Goal: Task Accomplishment & Management: Manage account settings

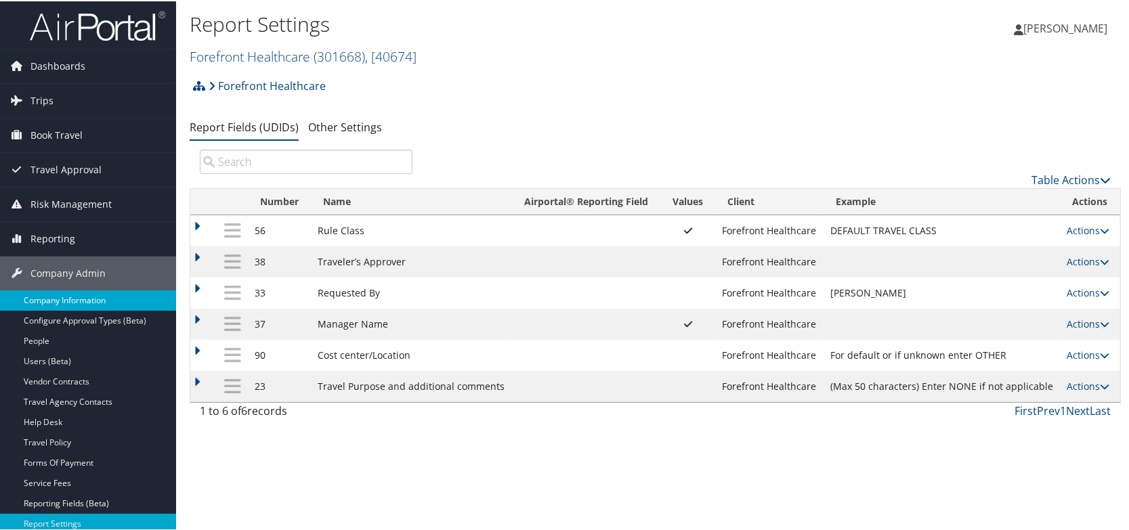
click at [104, 297] on link "Company Information" at bounding box center [88, 299] width 176 height 20
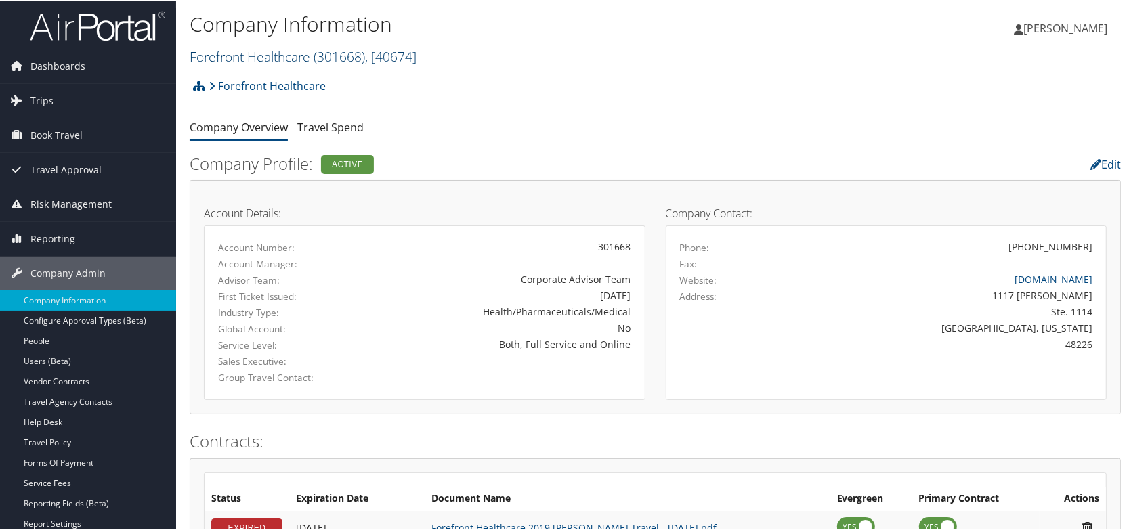
click at [305, 55] on link "Forefront Healthcare ( 301668 ) , [ 40674 ]" at bounding box center [303, 55] width 227 height 18
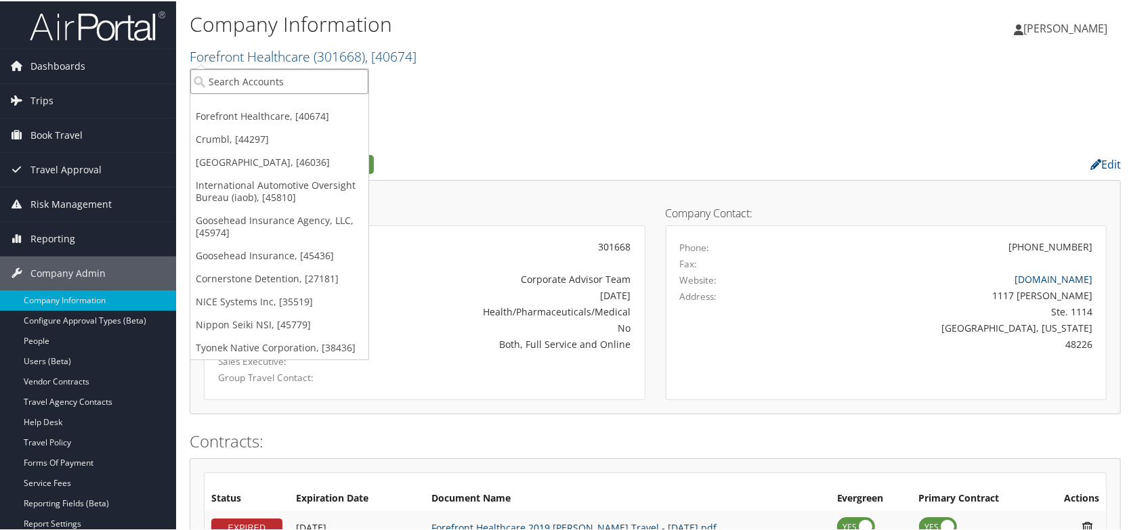
click at [265, 72] on input "search" at bounding box center [279, 80] width 178 height 25
type input "henry ford"
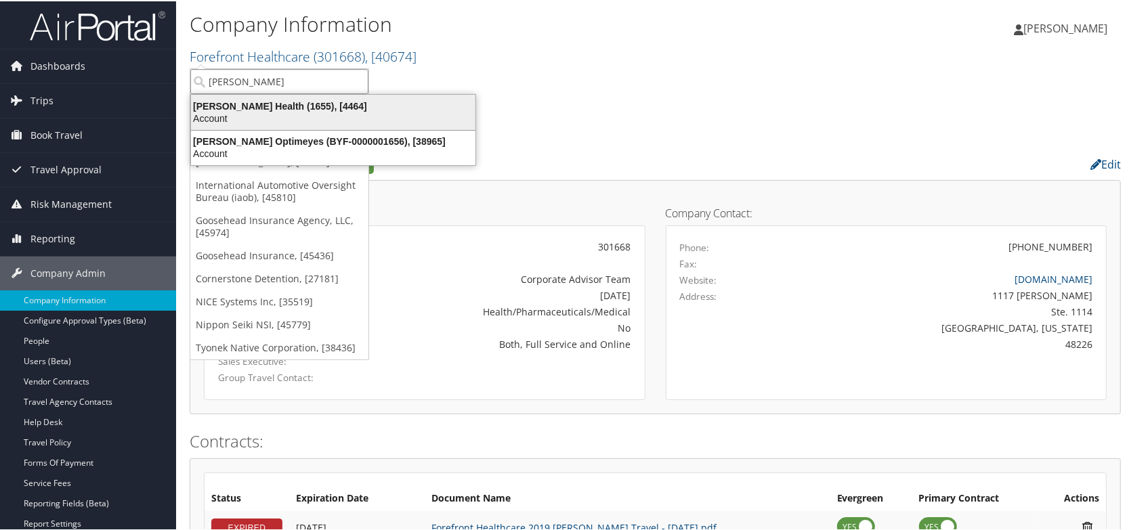
click at [322, 102] on div "Henry Ford Health (1655), [4464]" at bounding box center [333, 105] width 301 height 12
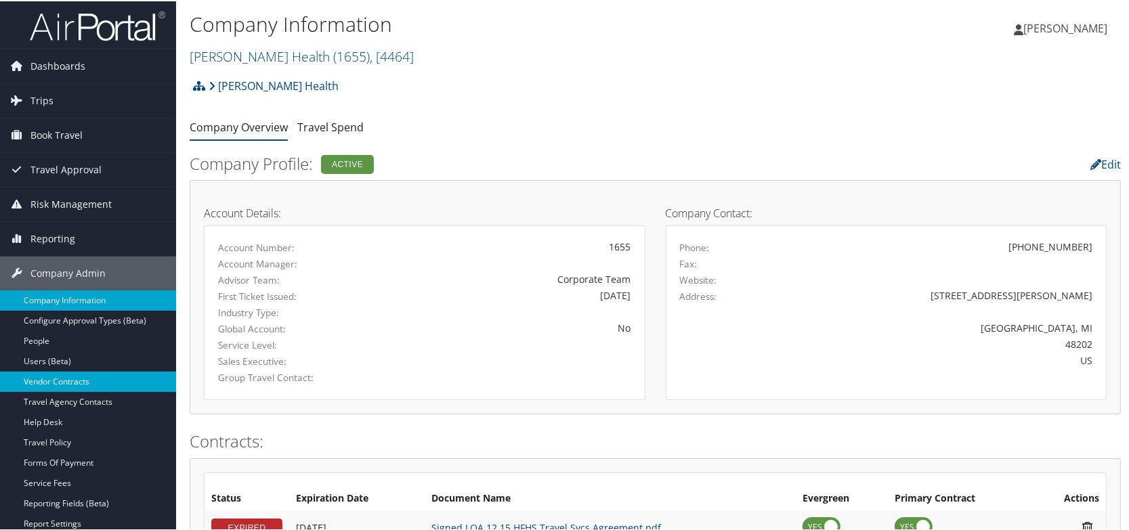
click at [41, 378] on link "Vendor Contracts" at bounding box center [88, 380] width 176 height 20
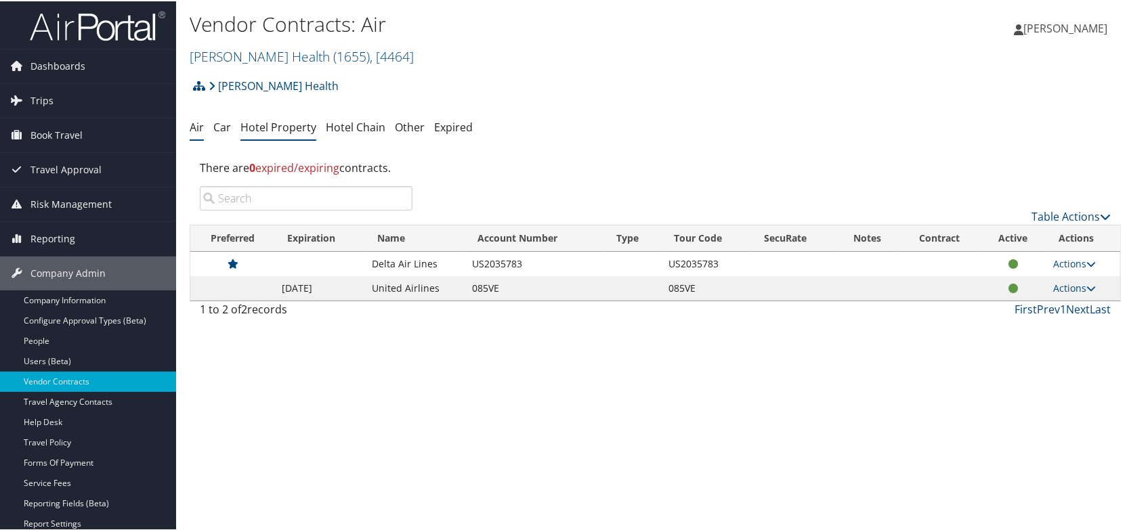
click at [266, 125] on link "Hotel Property" at bounding box center [278, 125] width 76 height 15
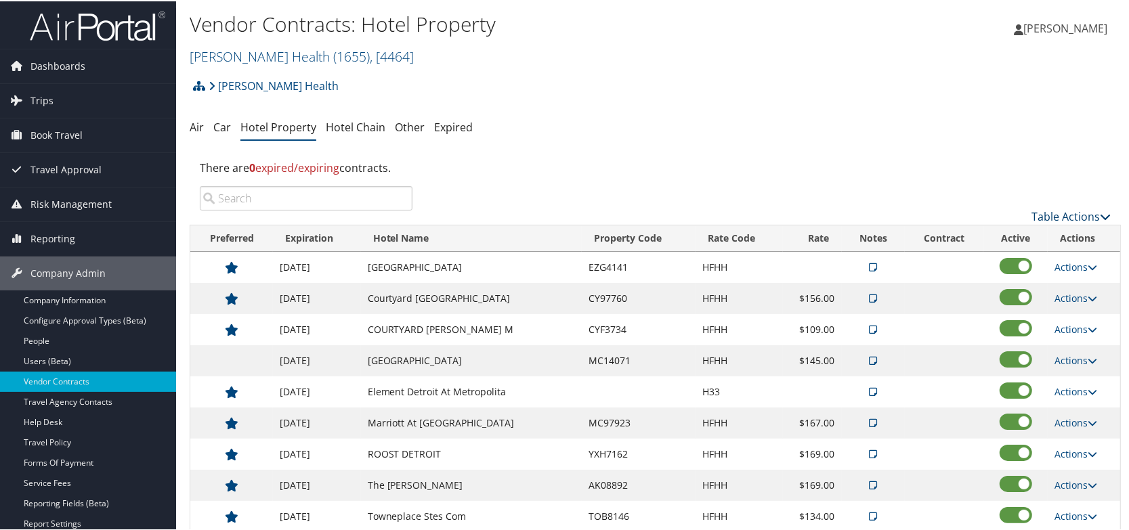
click at [1085, 213] on link "Table Actions" at bounding box center [1070, 215] width 79 height 15
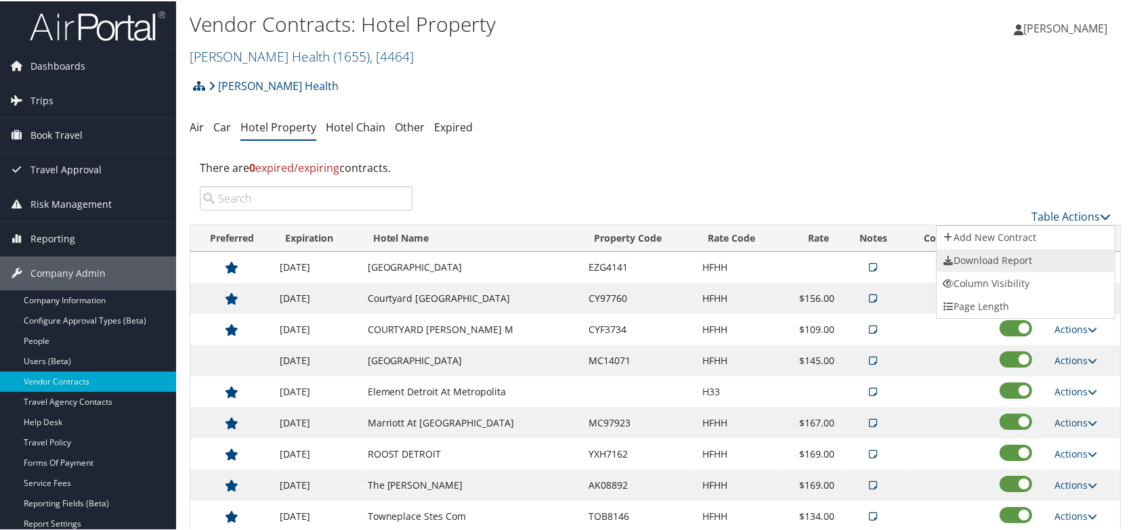
click at [1039, 257] on link "Download Report" at bounding box center [1025, 259] width 178 height 23
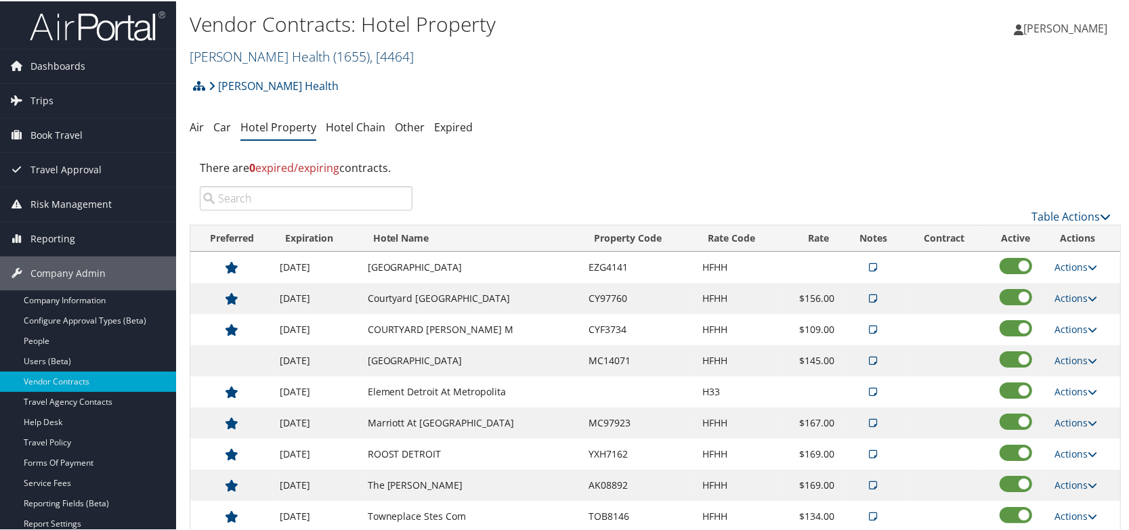
click at [333, 55] on span "( 1655 )" at bounding box center [351, 55] width 37 height 18
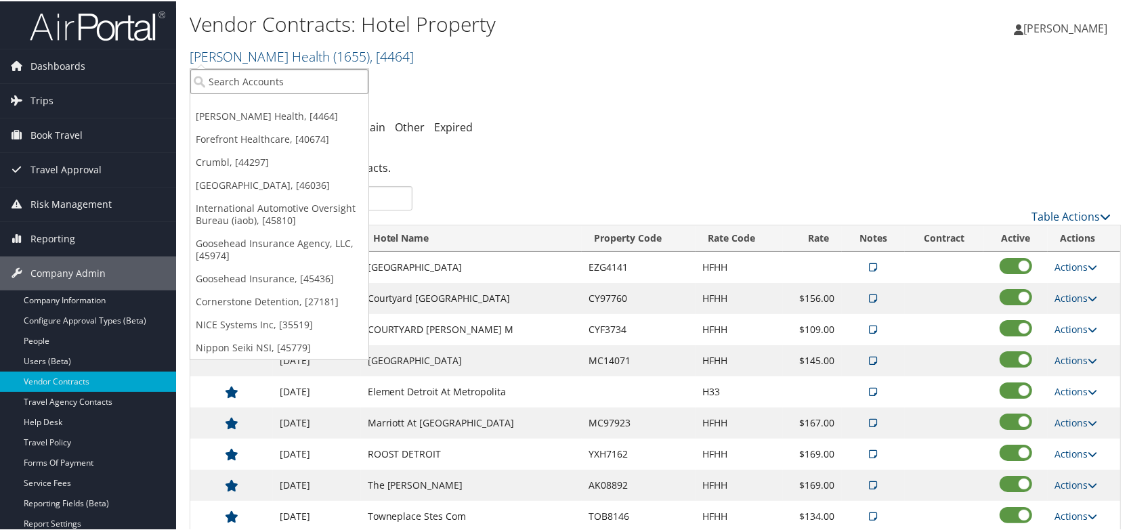
click at [255, 79] on input "search" at bounding box center [279, 80] width 178 height 25
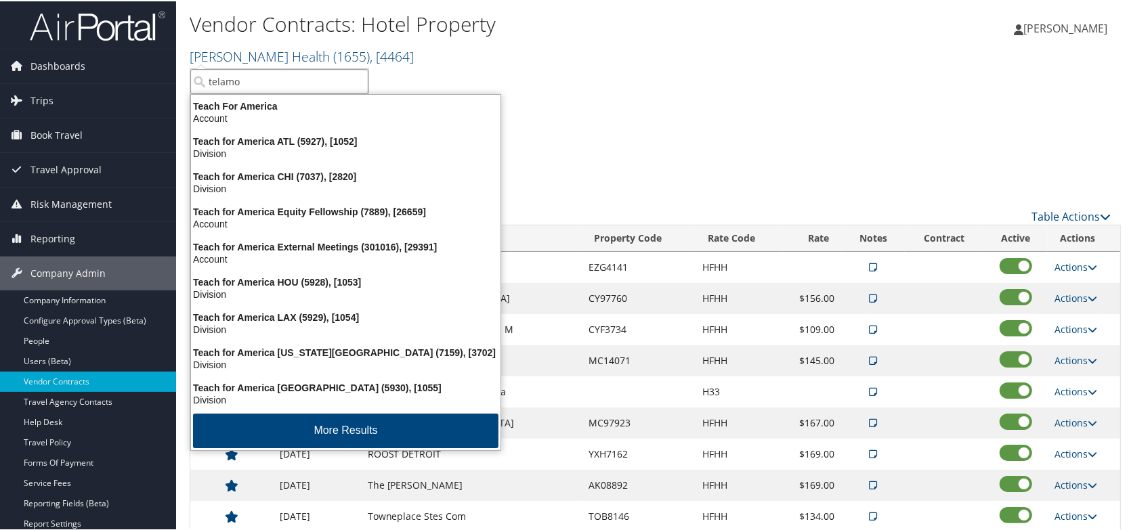
type input "telamon"
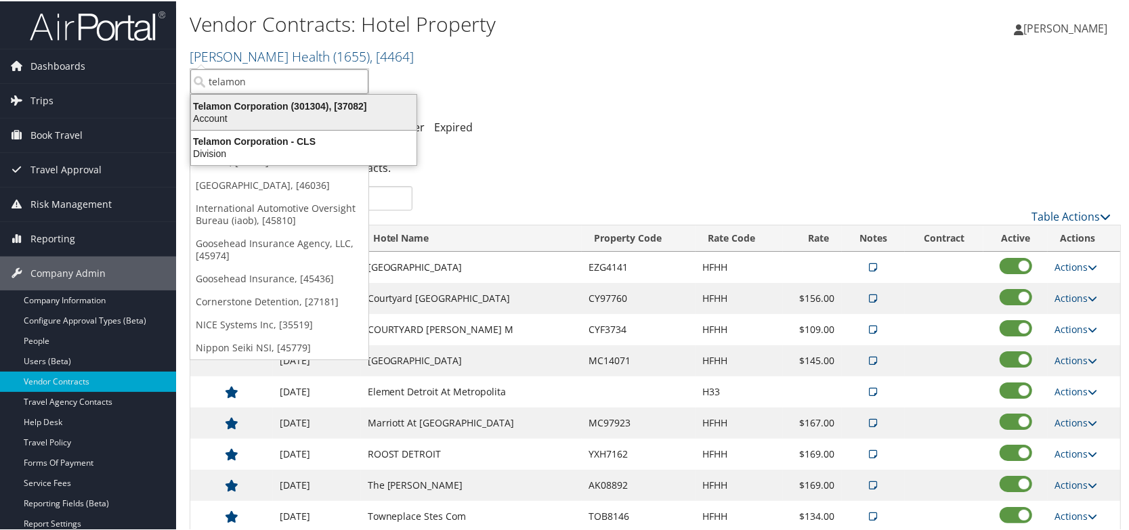
click at [263, 124] on div "Telamon Corporation (301304), [37082] Account" at bounding box center [303, 110] width 221 height 31
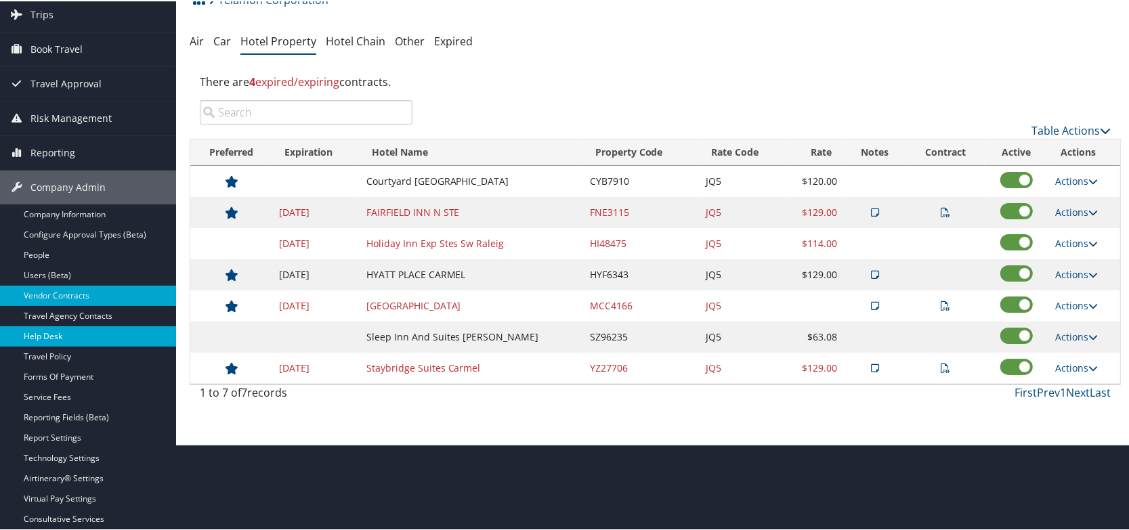
scroll to position [194, 0]
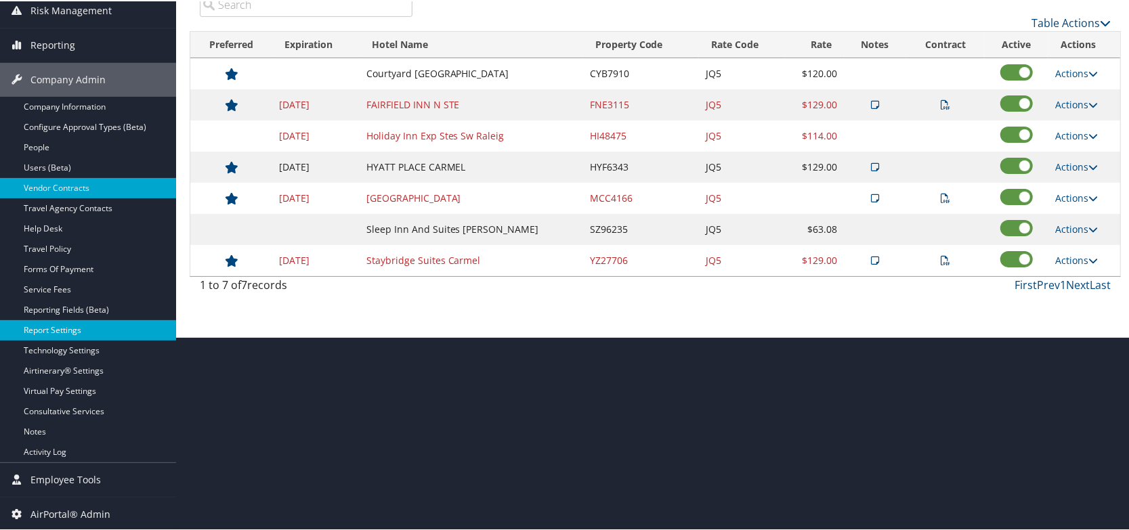
click at [59, 332] on link "Report Settings" at bounding box center [88, 329] width 176 height 20
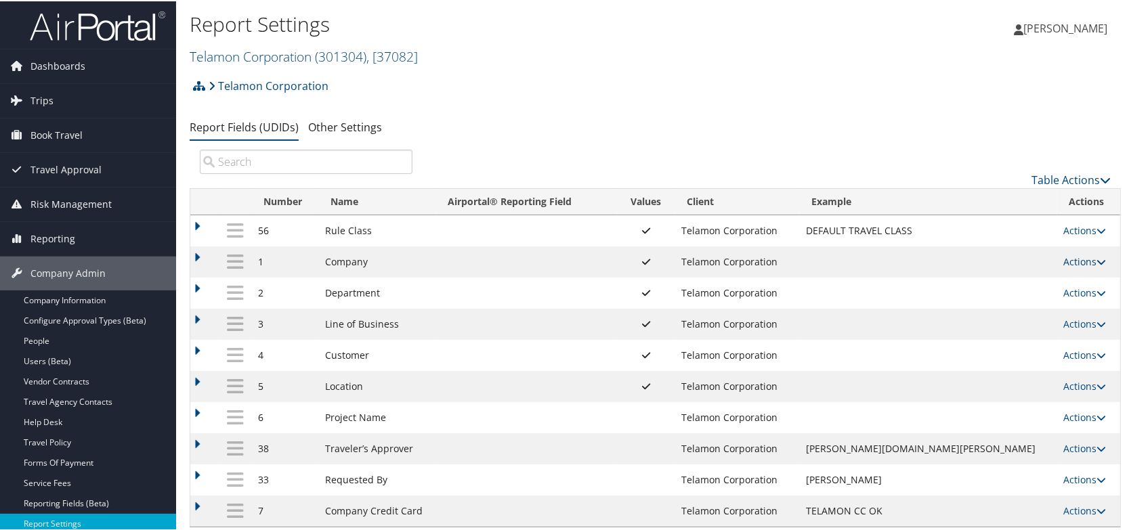
click at [1077, 259] on link "Actions" at bounding box center [1085, 260] width 43 height 13
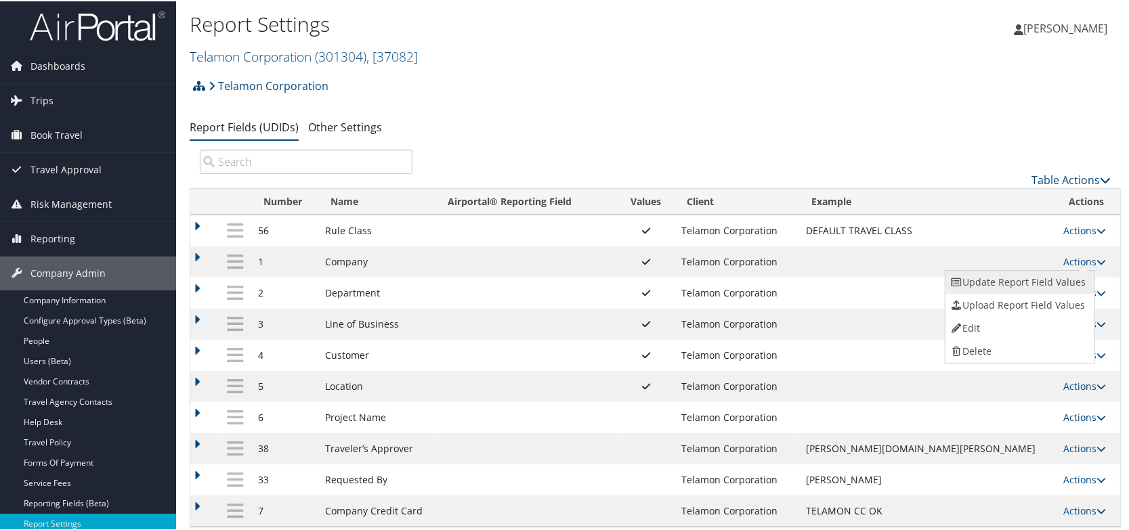
click at [1043, 278] on link "Update Report Field Values" at bounding box center [1018, 280] width 146 height 23
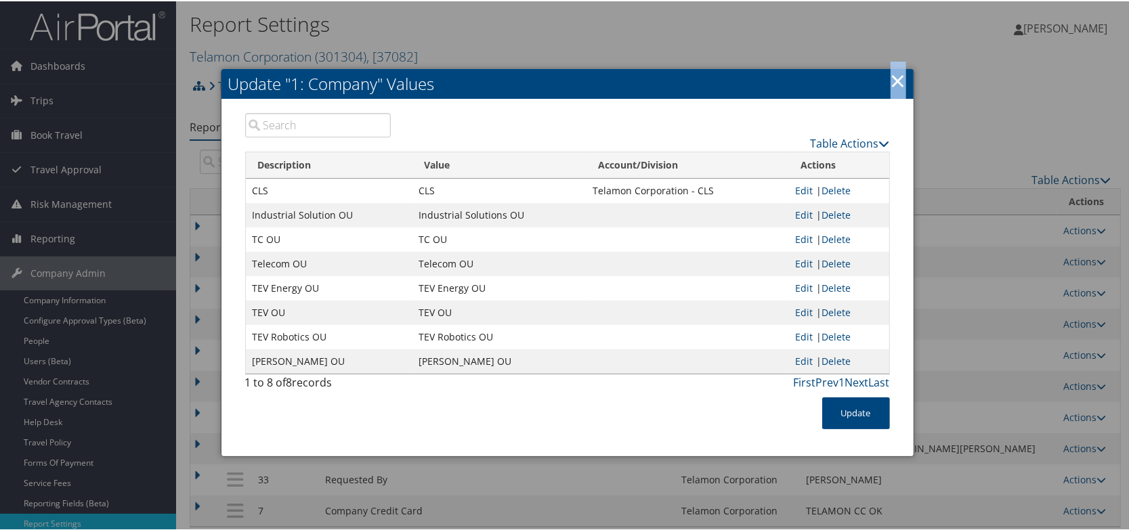
click at [895, 77] on link "×" at bounding box center [898, 79] width 16 height 27
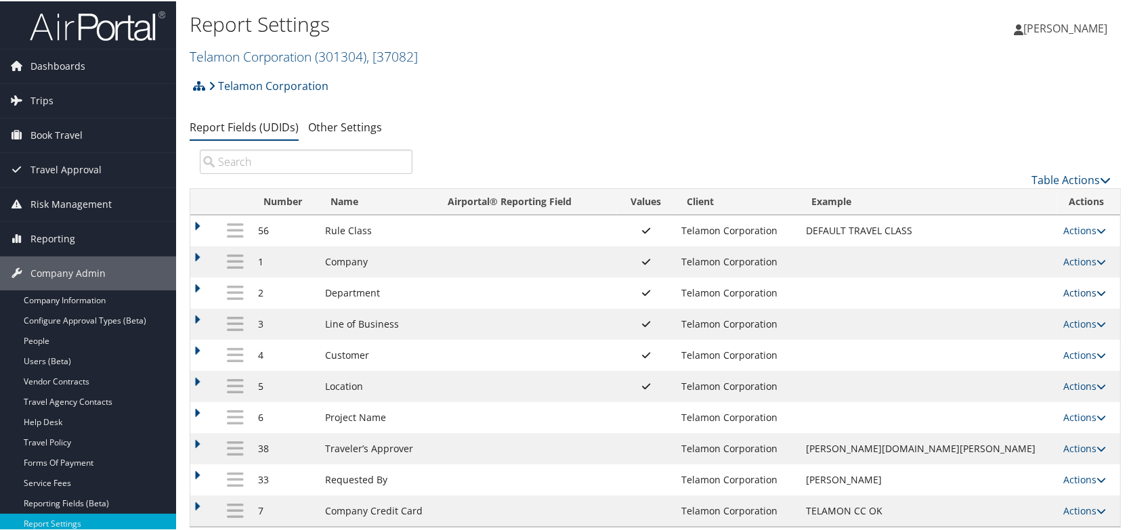
click at [1066, 293] on link "Actions" at bounding box center [1085, 291] width 43 height 13
click at [1016, 309] on link "Update Report Field Values" at bounding box center [1018, 312] width 146 height 23
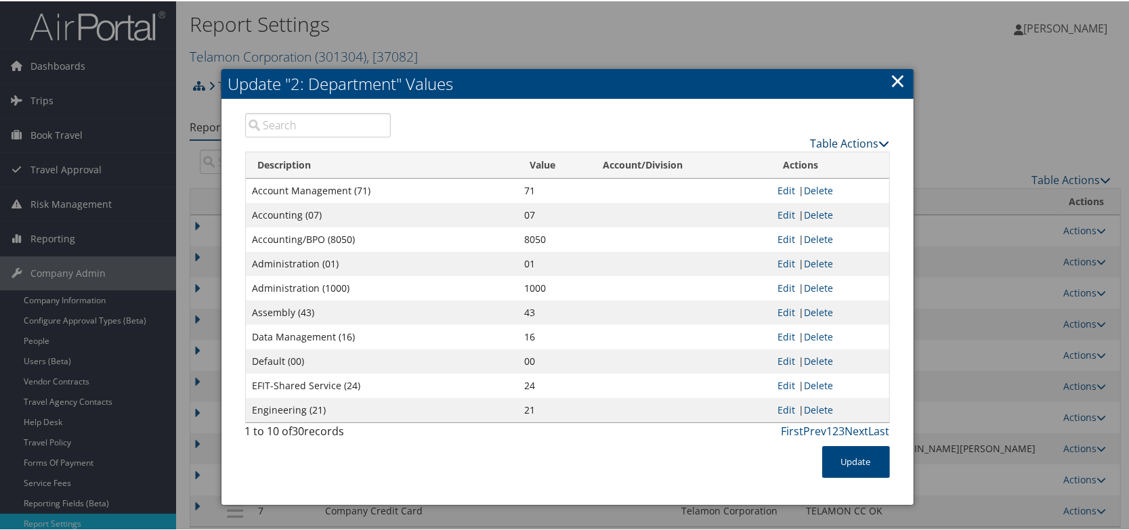
click at [823, 144] on link "Table Actions" at bounding box center [850, 142] width 79 height 15
click at [785, 177] on link "Download Report" at bounding box center [797, 185] width 178 height 23
click at [890, 79] on link "×" at bounding box center [898, 79] width 16 height 27
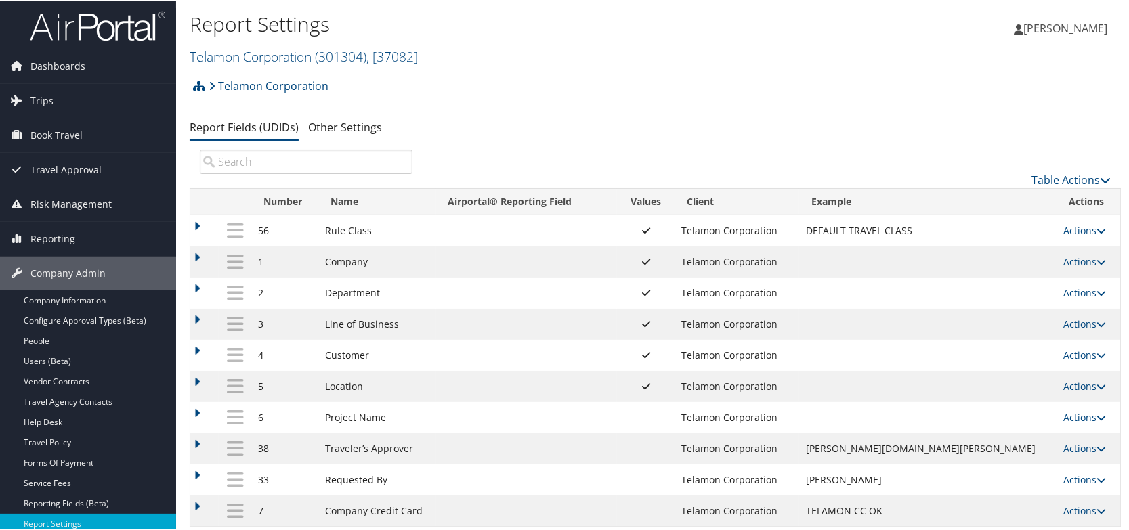
drag, startPoint x: 1073, startPoint y: 329, endPoint x: 1044, endPoint y: 339, distance: 30.6
click at [1072, 329] on td "Actions Update Report Field Values Upload Report Field Values Edit Delete" at bounding box center [1088, 322] width 63 height 31
click at [1070, 323] on link "Actions" at bounding box center [1085, 322] width 43 height 13
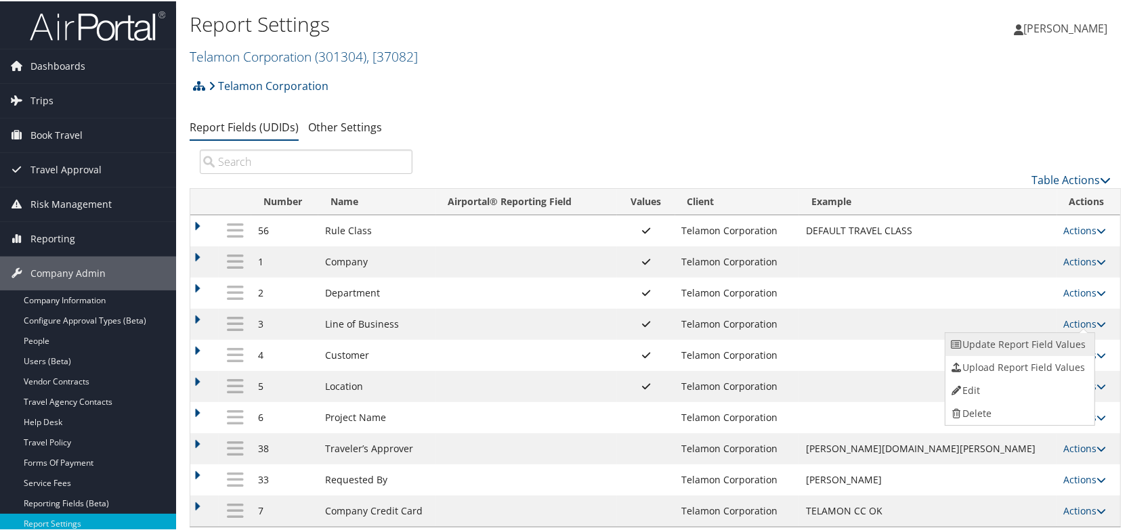
click at [1027, 342] on link "Update Report Field Values" at bounding box center [1018, 343] width 146 height 23
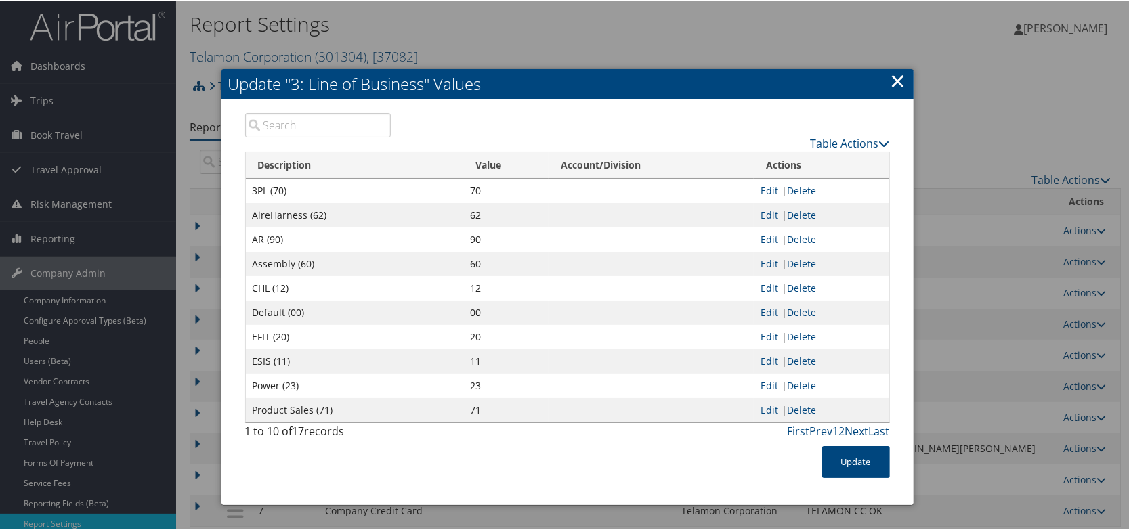
click at [901, 78] on link "×" at bounding box center [898, 79] width 16 height 27
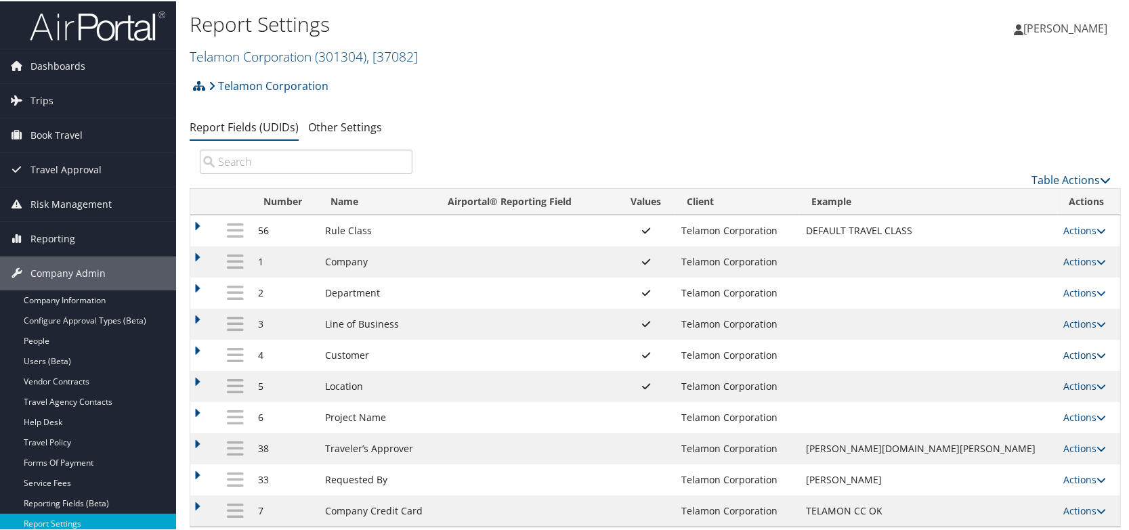
click at [1071, 358] on link "Actions" at bounding box center [1085, 353] width 43 height 13
click at [1060, 370] on link "Update Report Field Values" at bounding box center [1018, 374] width 146 height 23
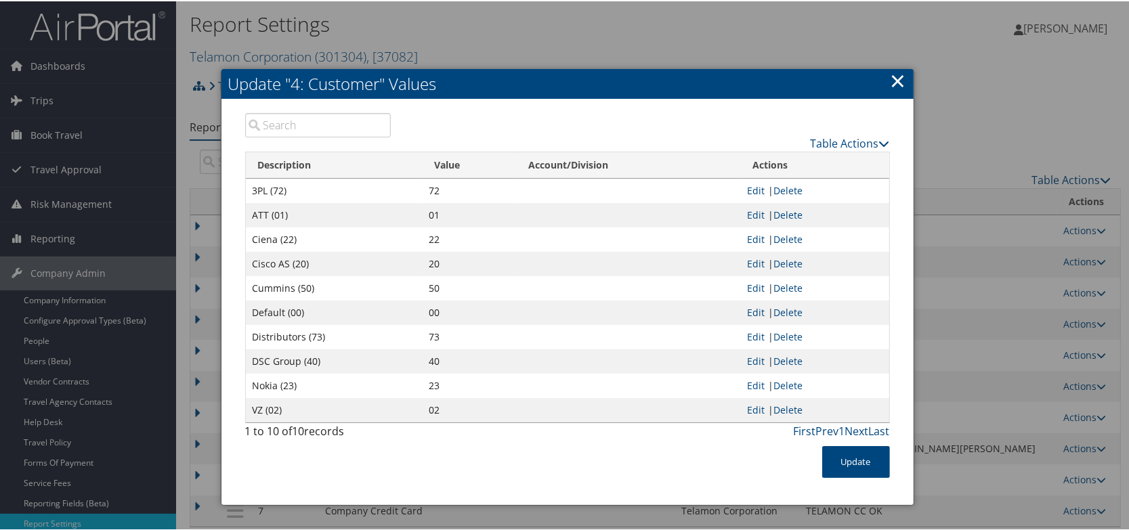
click at [892, 77] on link "×" at bounding box center [898, 79] width 16 height 27
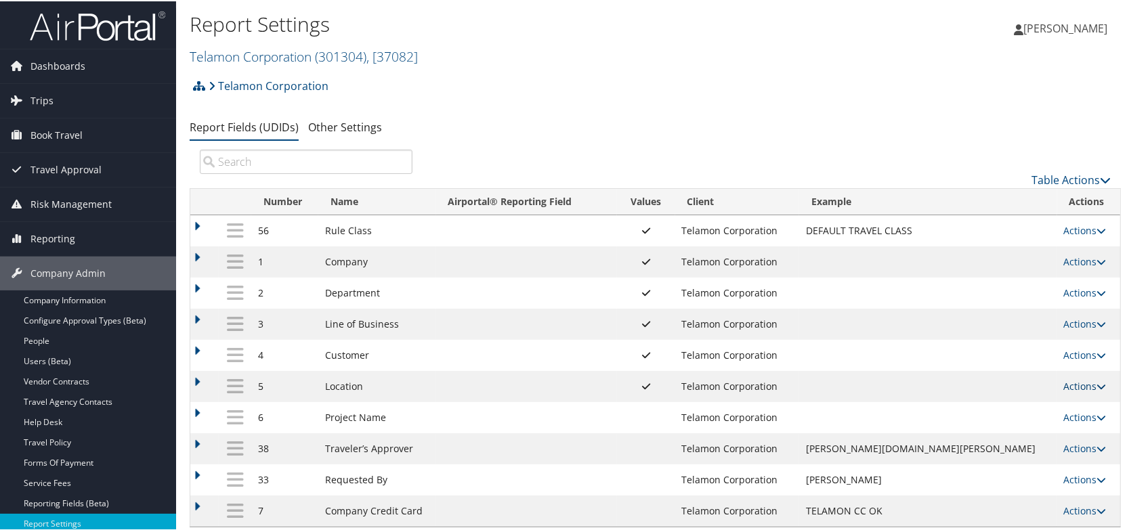
click at [1097, 385] on icon at bounding box center [1101, 385] width 9 height 9
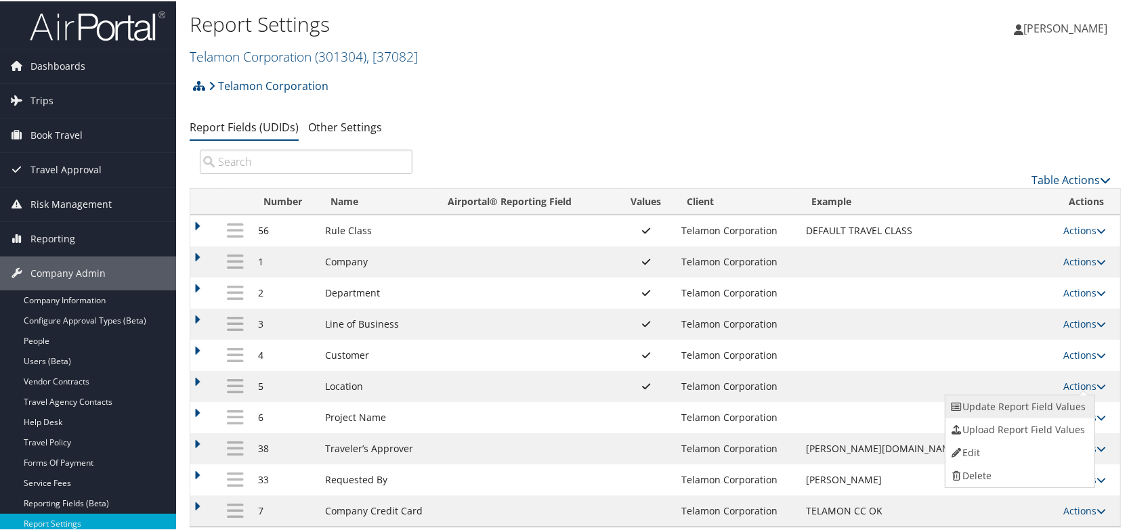
click at [1055, 402] on link "Update Report Field Values" at bounding box center [1018, 405] width 146 height 23
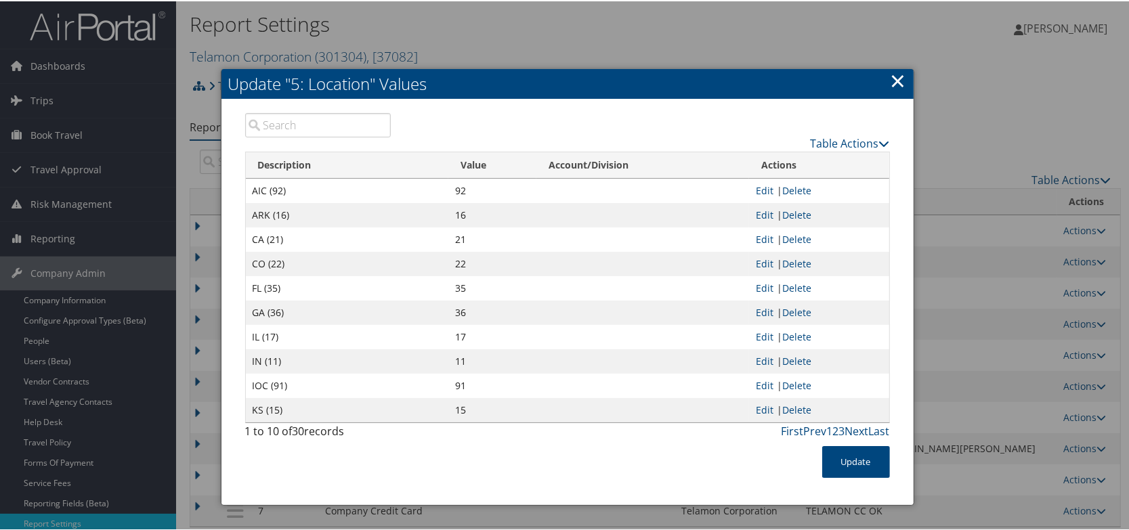
click at [890, 81] on link "×" at bounding box center [898, 79] width 16 height 27
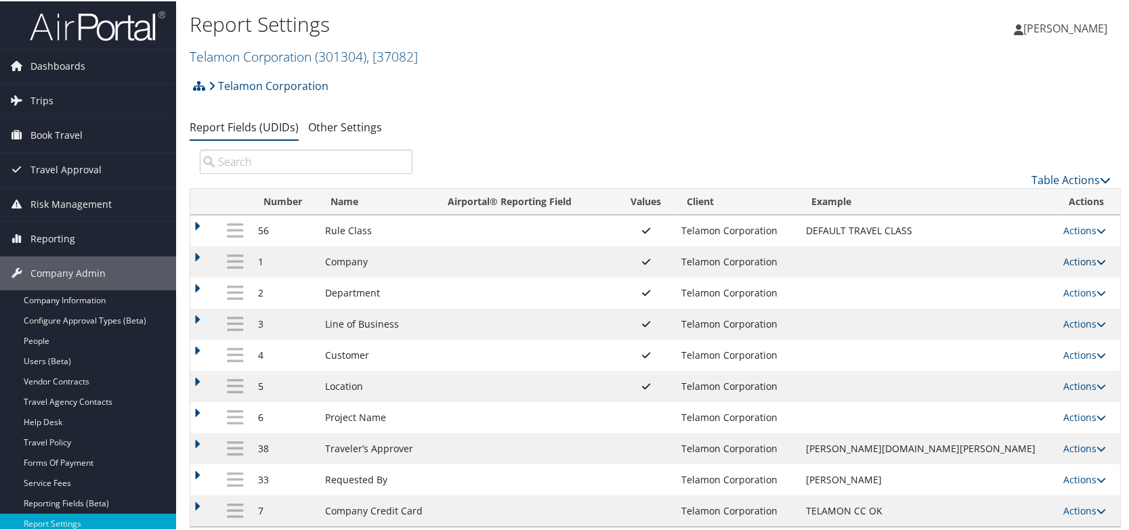
click at [1077, 262] on link "Actions" at bounding box center [1085, 260] width 43 height 13
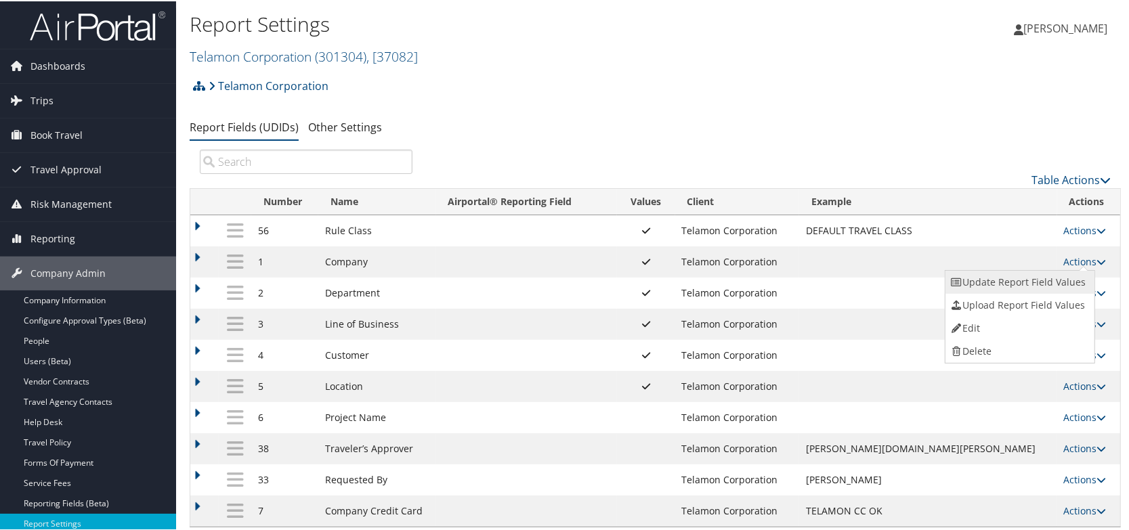
click at [1050, 276] on link "Update Report Field Values" at bounding box center [1018, 280] width 146 height 23
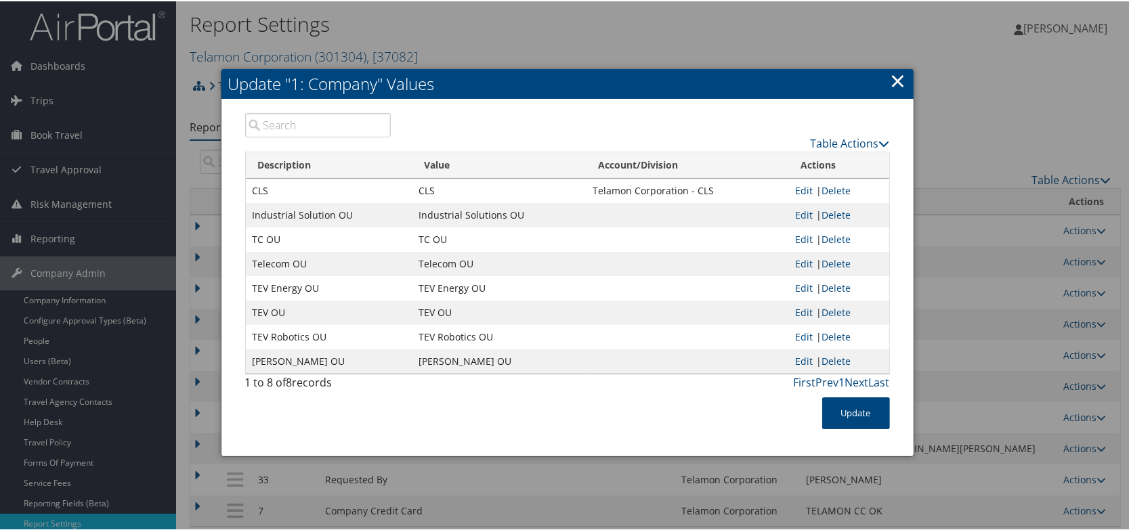
click at [895, 80] on link "×" at bounding box center [898, 79] width 16 height 27
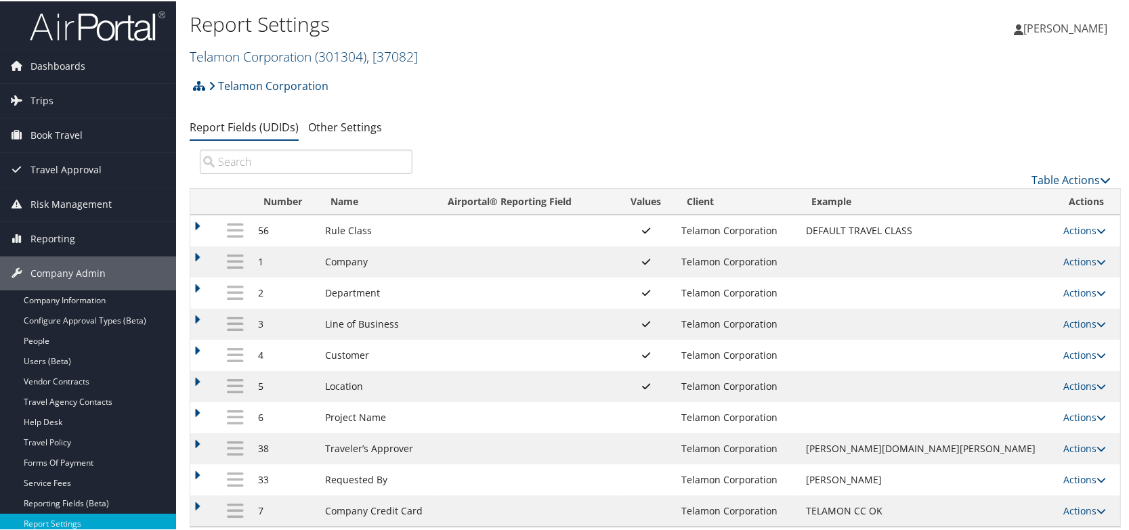
click at [284, 60] on link "Telamon Corporation ( 301304 ) , [ 37082 ]" at bounding box center [304, 55] width 228 height 18
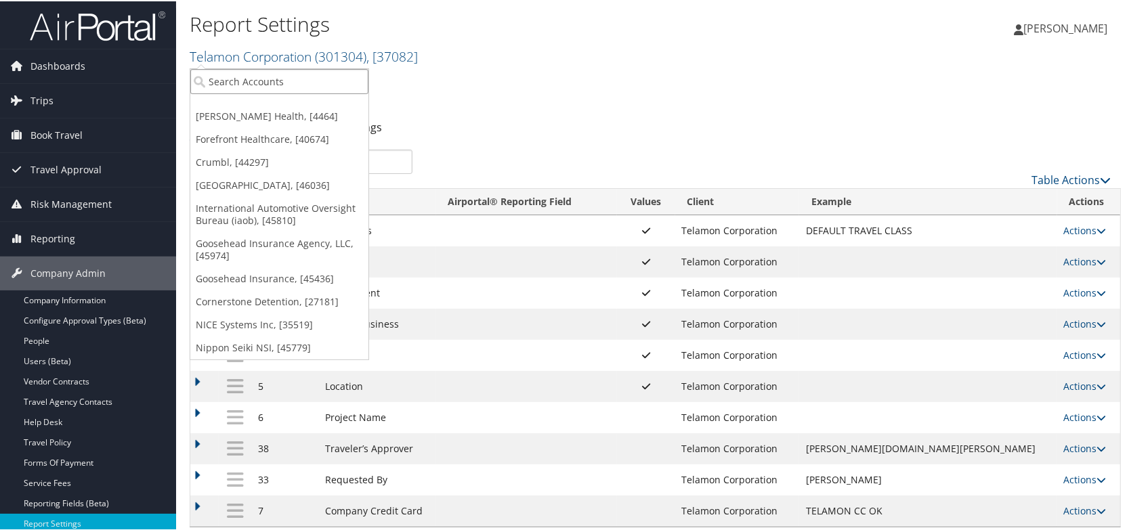
click at [256, 81] on input "search" at bounding box center [279, 80] width 178 height 25
type input "magna services"
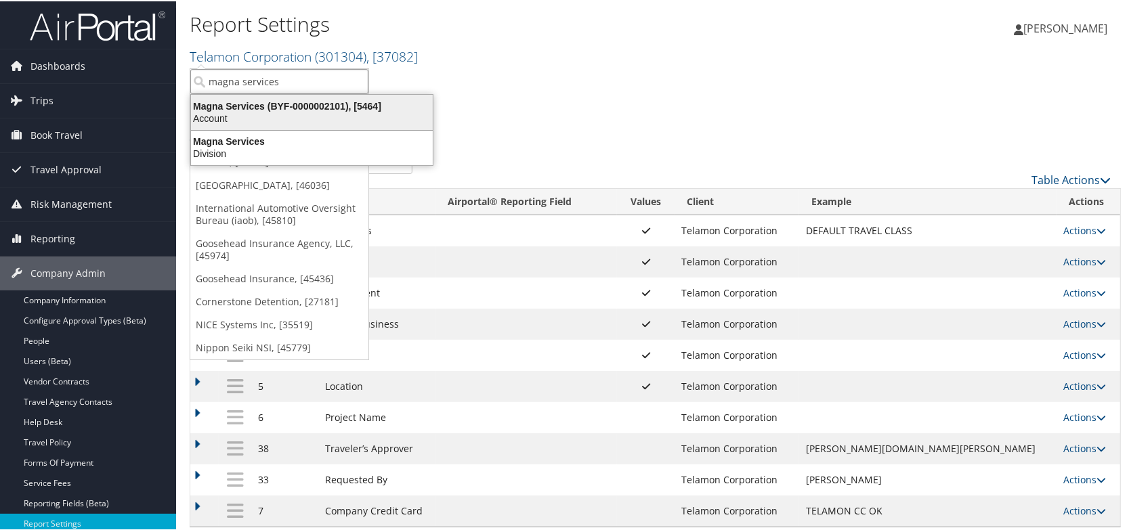
click at [267, 107] on div "Magna Services (BYF-0000002101), [5464]" at bounding box center [312, 105] width 258 height 12
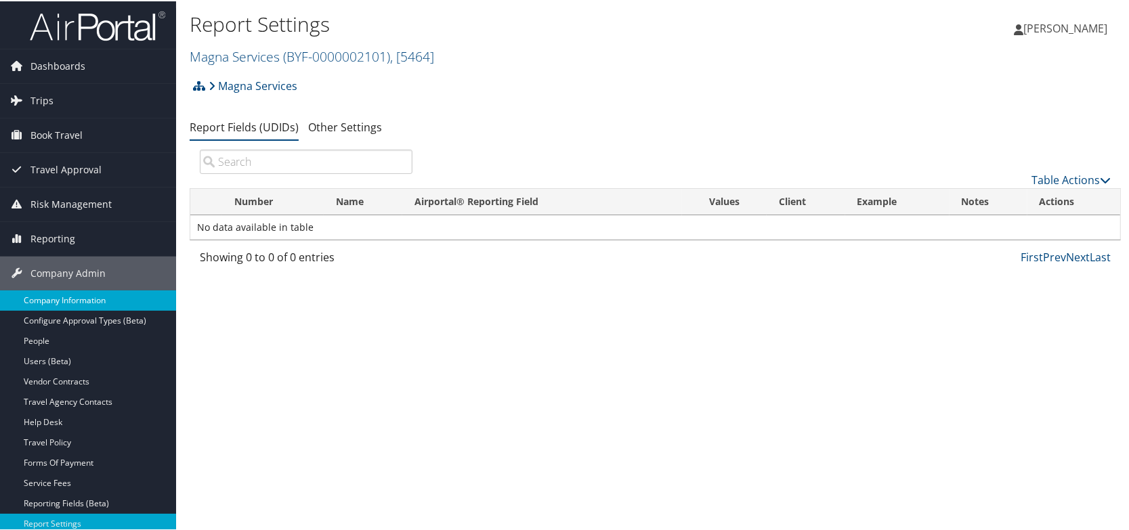
click at [110, 299] on link "Company Information" at bounding box center [88, 299] width 176 height 20
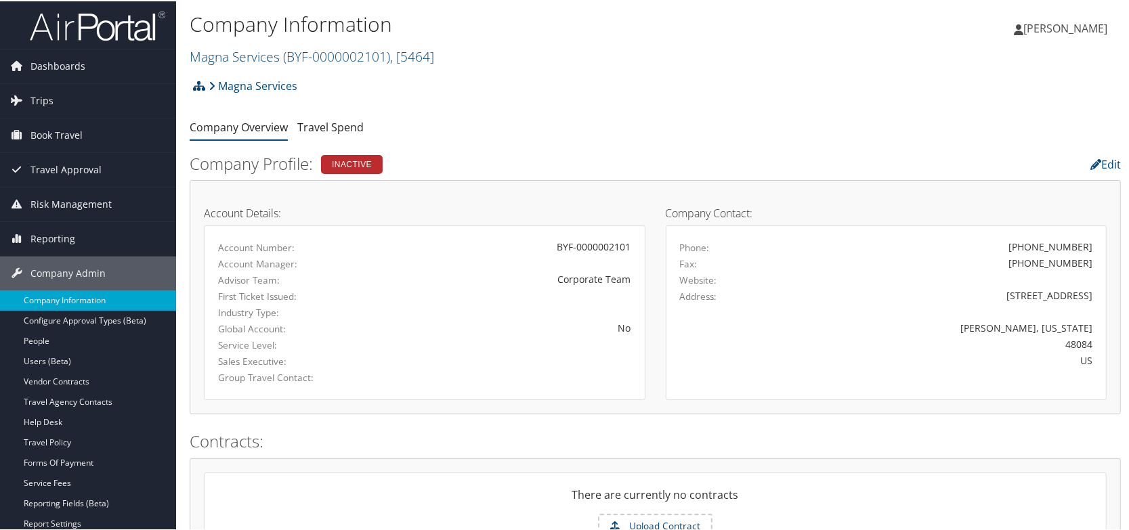
click at [570, 129] on ul "Company Overview Travel Spend" at bounding box center [655, 126] width 931 height 24
click at [217, 52] on link "Magna Services ( BYF-0000002101 ) , [ 5464 ]" at bounding box center [312, 55] width 244 height 18
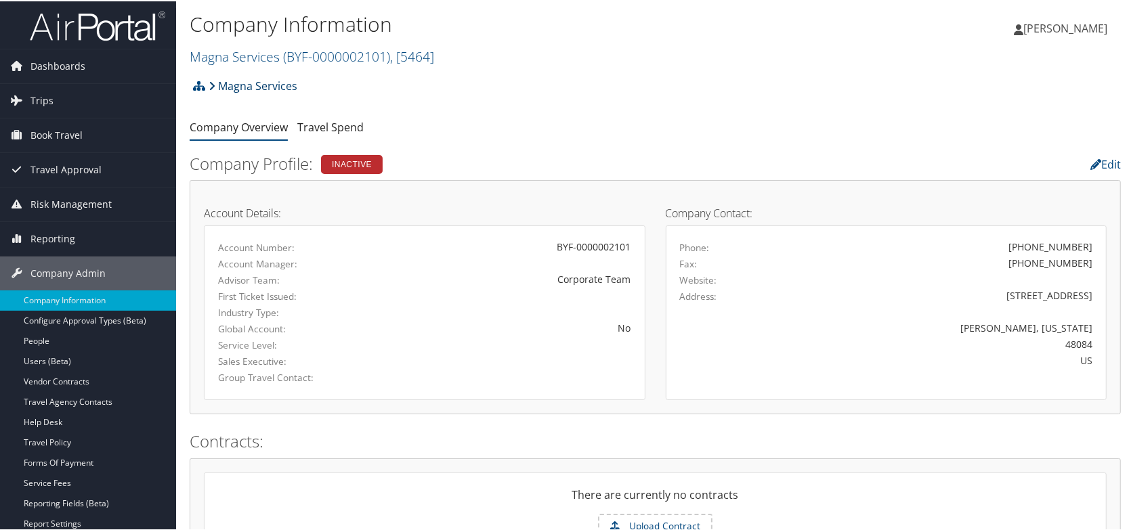
click at [251, 89] on link "Magna Services" at bounding box center [253, 84] width 89 height 27
click at [273, 47] on small "Magna Services ( BYF-0000002101 ) , [ 5464 ]" at bounding box center [312, 55] width 244 height 18
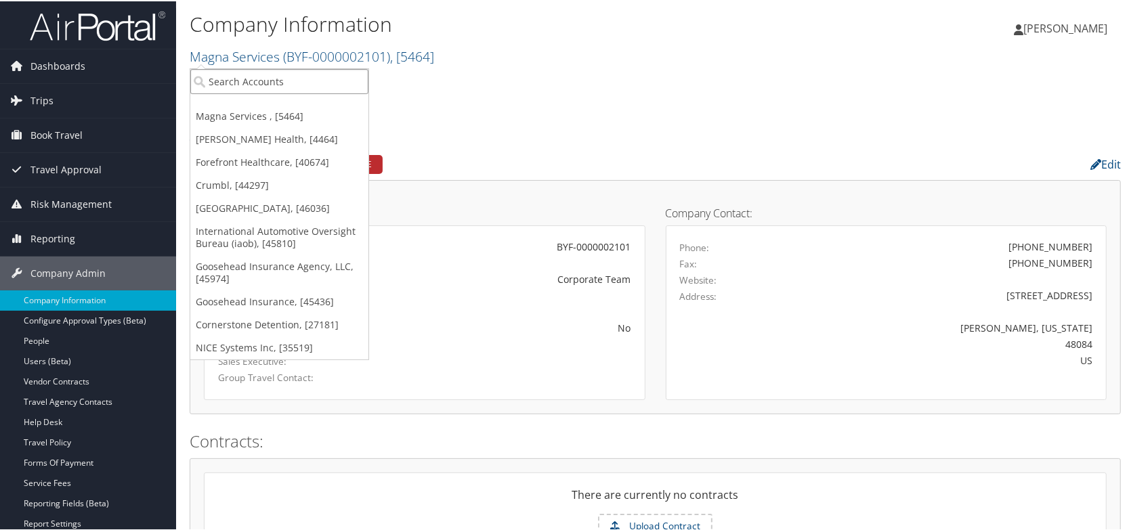
click at [251, 87] on input "search" at bounding box center [279, 80] width 178 height 25
type input "magna services"
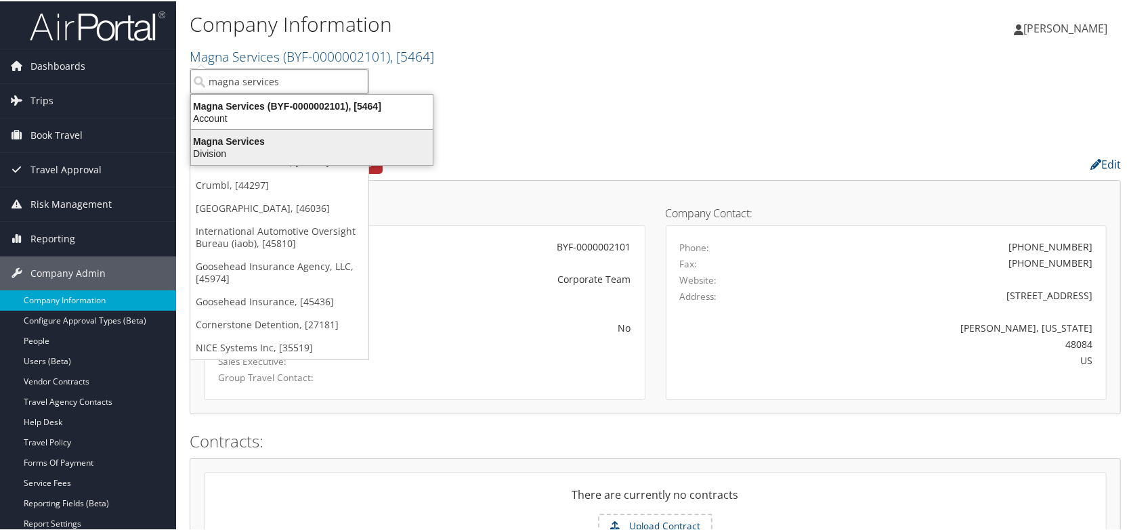
drag, startPoint x: 248, startPoint y: 127, endPoint x: 248, endPoint y: 137, distance: 10.2
click at [248, 137] on ul "Magna Services (BYF-0000002101), [5464] Account Magna Services Division" at bounding box center [311, 129] width 243 height 72
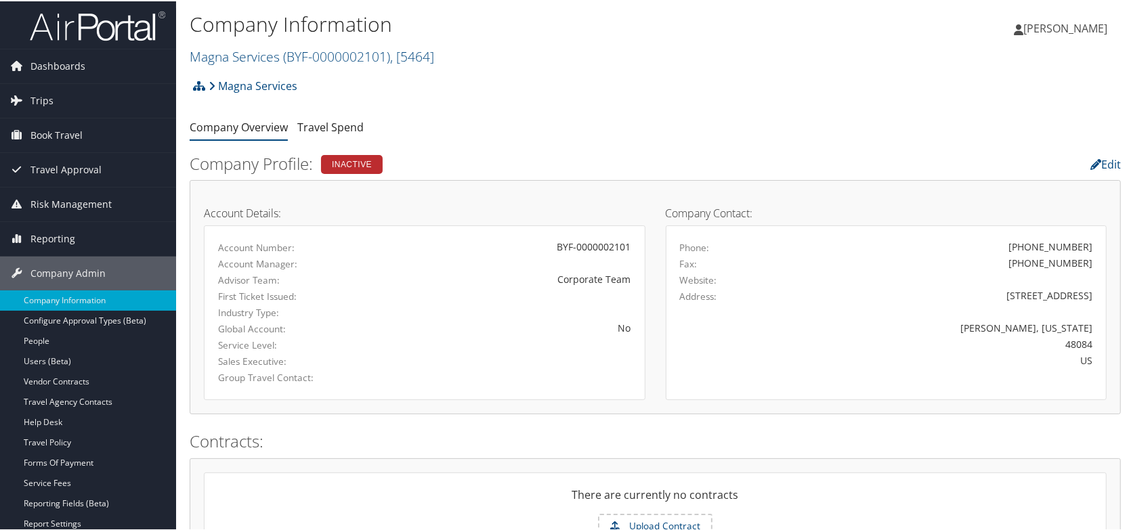
click at [215, 56] on link "Magna Services ( BYF-0000002101 ) , [ 5464 ]" at bounding box center [312, 55] width 244 height 18
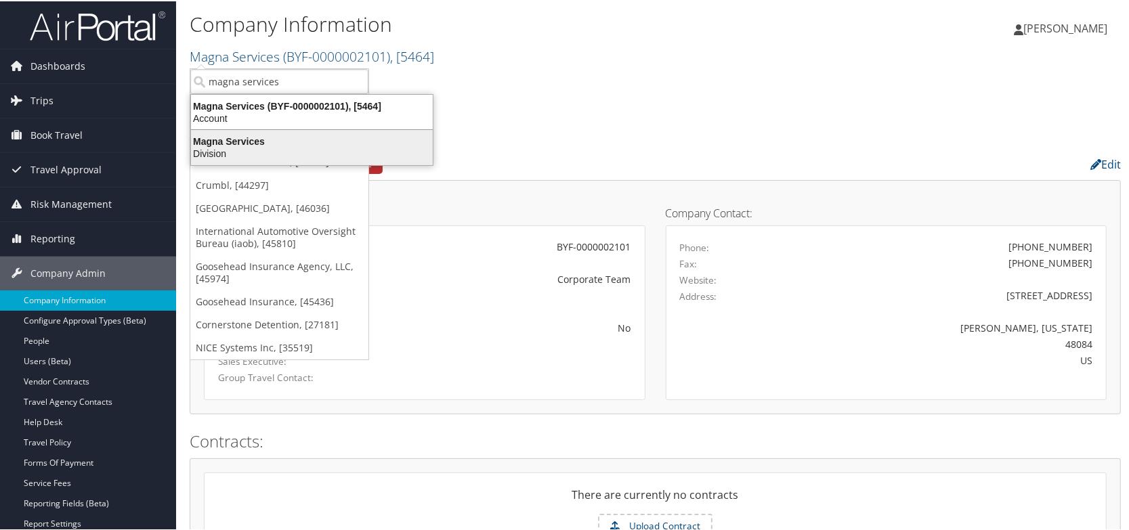
click at [213, 150] on div "Division" at bounding box center [312, 152] width 258 height 12
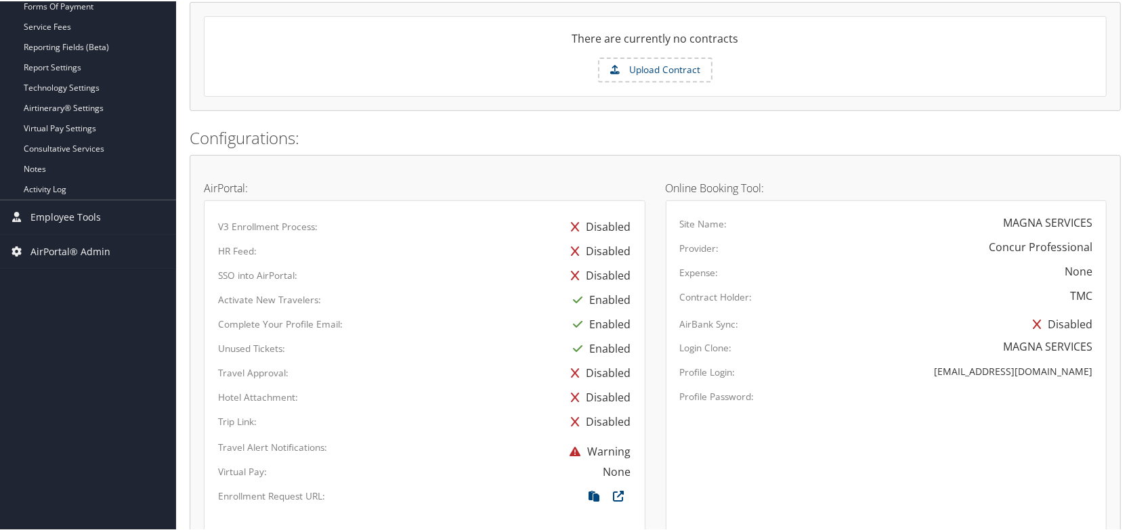
scroll to position [431, 0]
